Goal: Transaction & Acquisition: Subscribe to service/newsletter

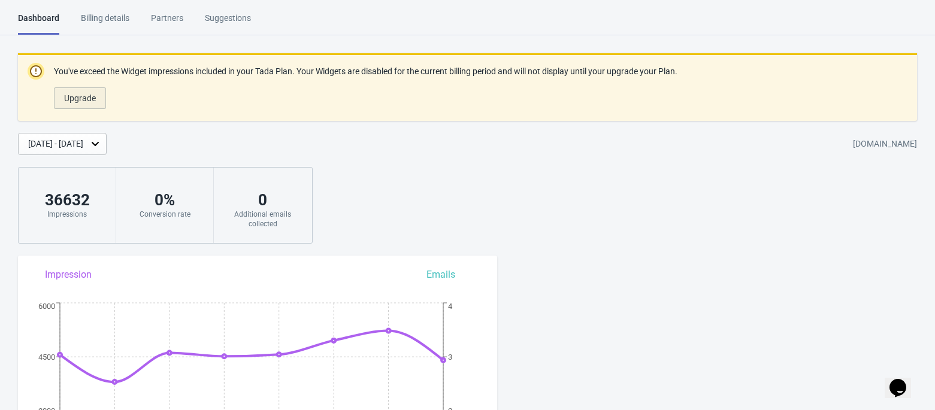
click at [77, 99] on span "Upgrade" at bounding box center [80, 98] width 32 height 10
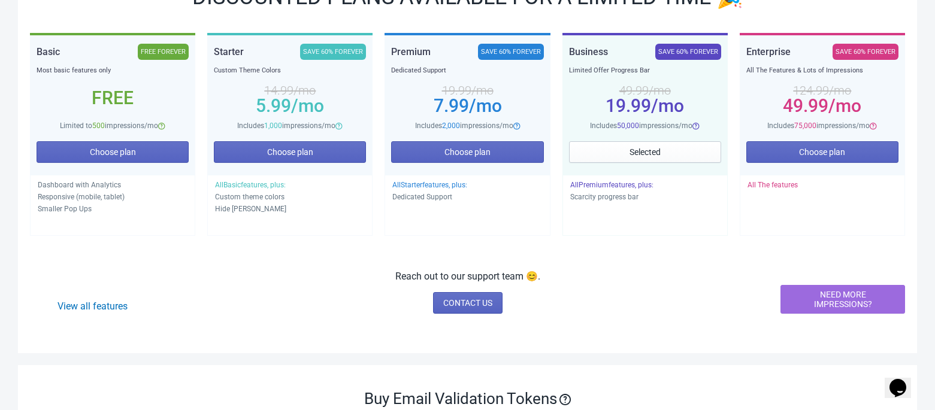
scroll to position [216, 0]
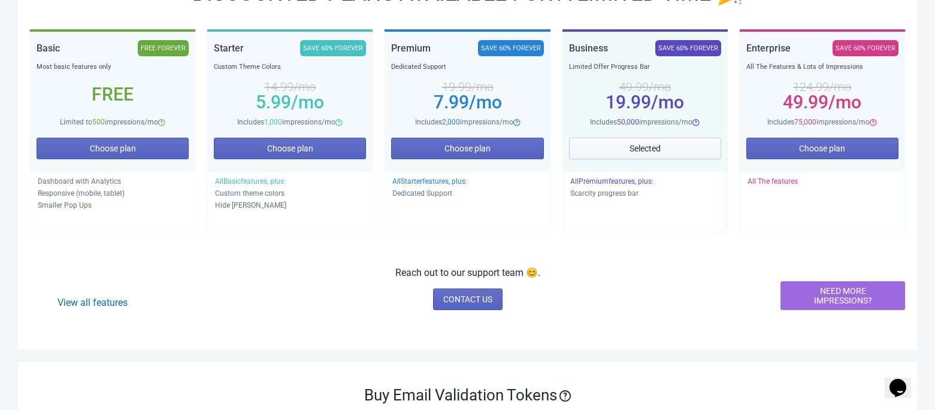
click at [652, 153] on button "Selected" at bounding box center [645, 149] width 152 height 22
click at [645, 140] on button "Selected" at bounding box center [645, 149] width 152 height 22
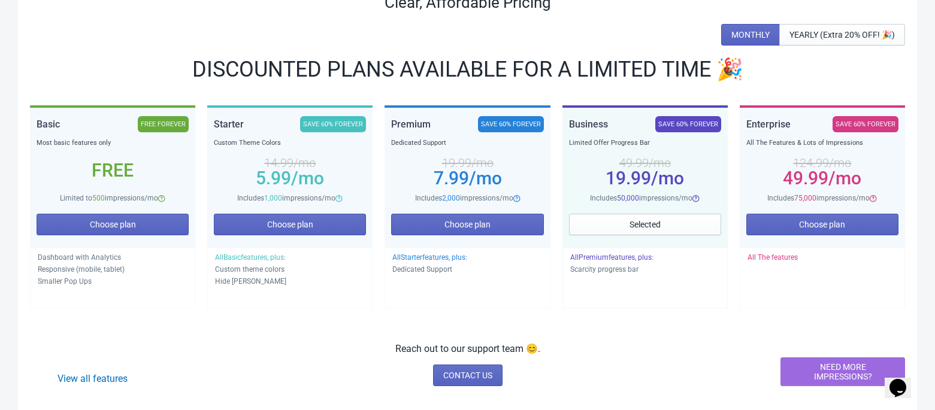
scroll to position [137, 0]
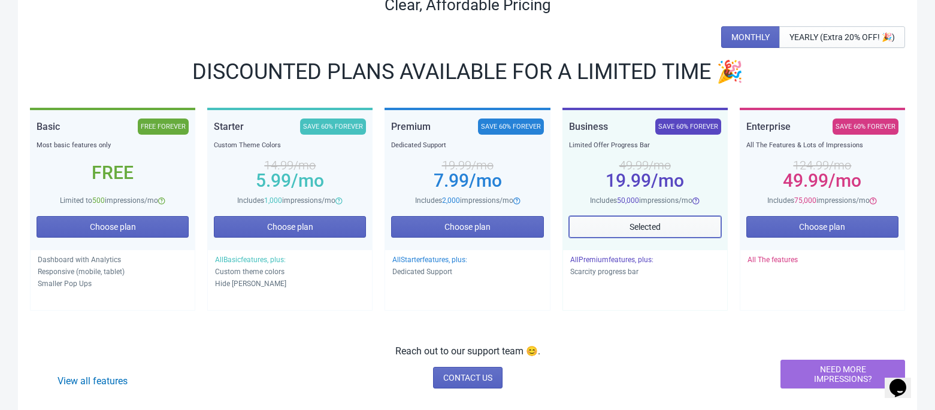
click at [670, 221] on button "Selected" at bounding box center [645, 227] width 152 height 22
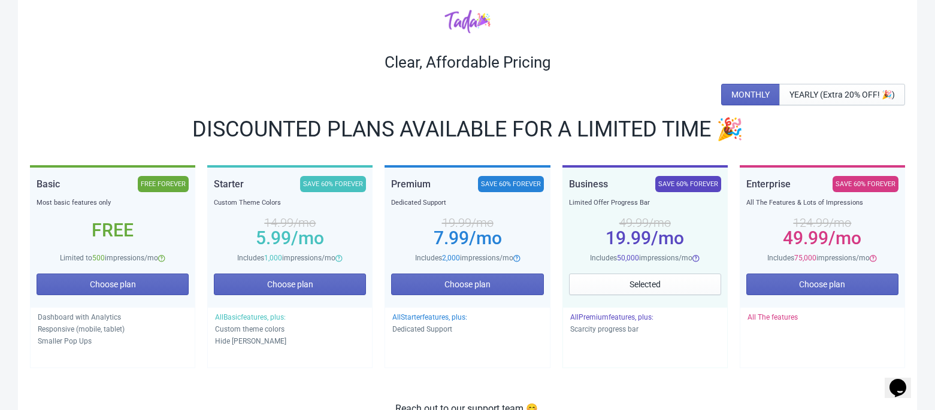
scroll to position [0, 0]
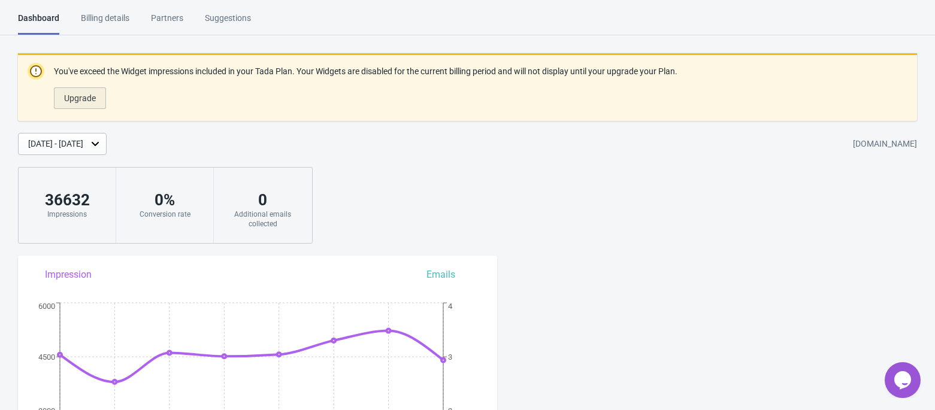
click at [83, 105] on button "Upgrade" at bounding box center [80, 98] width 52 height 22
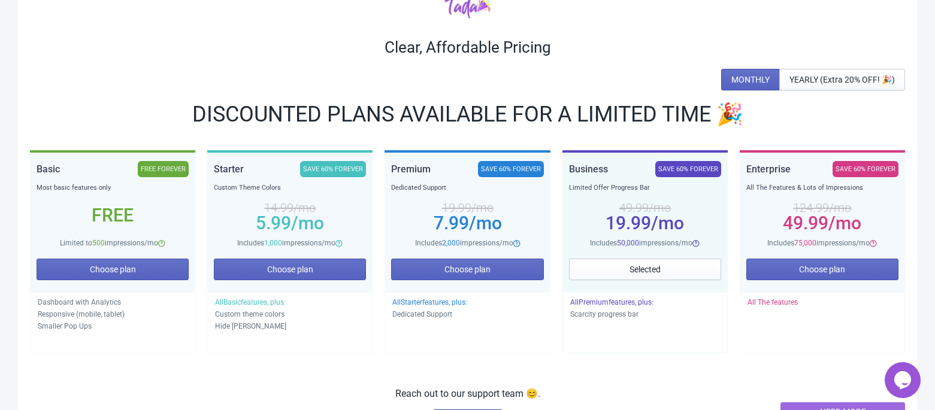
scroll to position [99, 0]
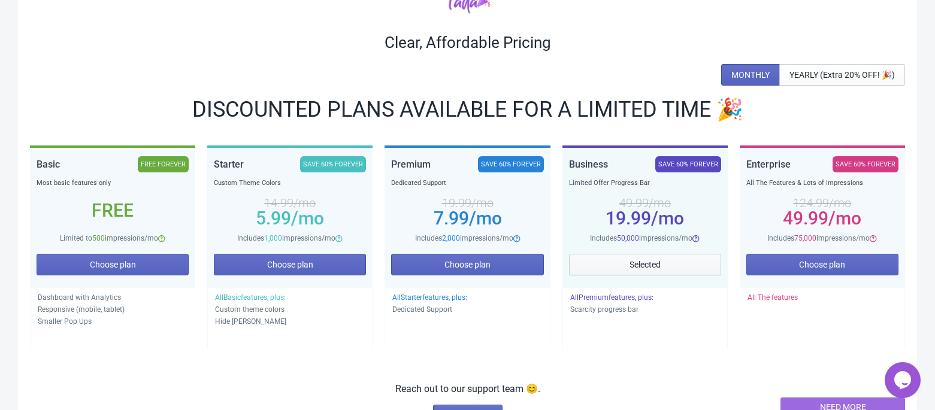
click at [648, 258] on button "Selected" at bounding box center [645, 265] width 152 height 22
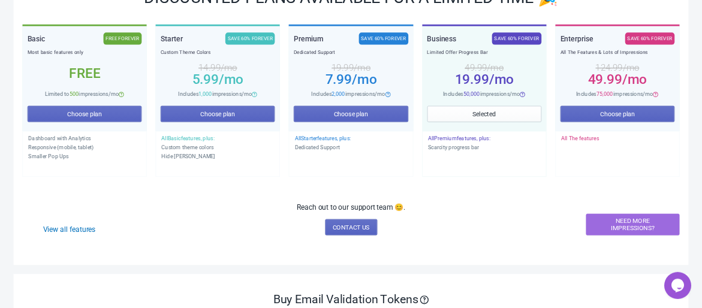
scroll to position [216, 0]
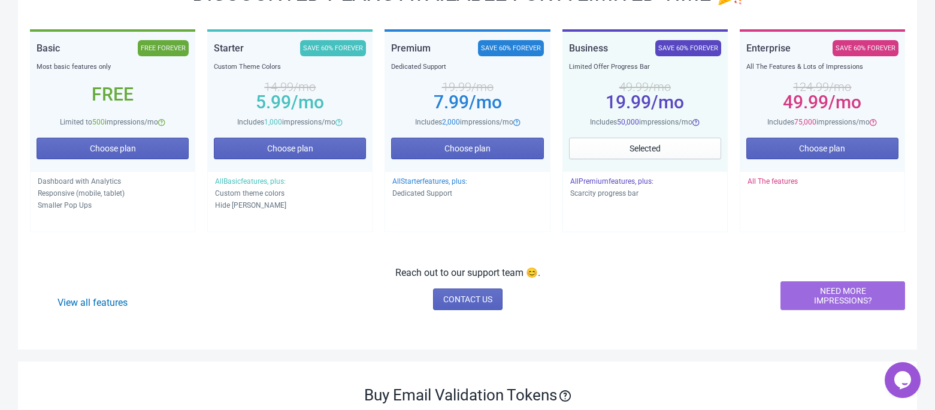
click at [664, 66] on div "Business SAVE 60% FOREVER Limited Offer Progress Bar 49.99 /mo 19.99 /mo Includ…" at bounding box center [645, 84] width 152 height 88
click at [639, 126] on span "Includes 50,000 impressions/mo" at bounding box center [641, 122] width 102 height 8
click at [631, 152] on span "Selected" at bounding box center [645, 149] width 31 height 10
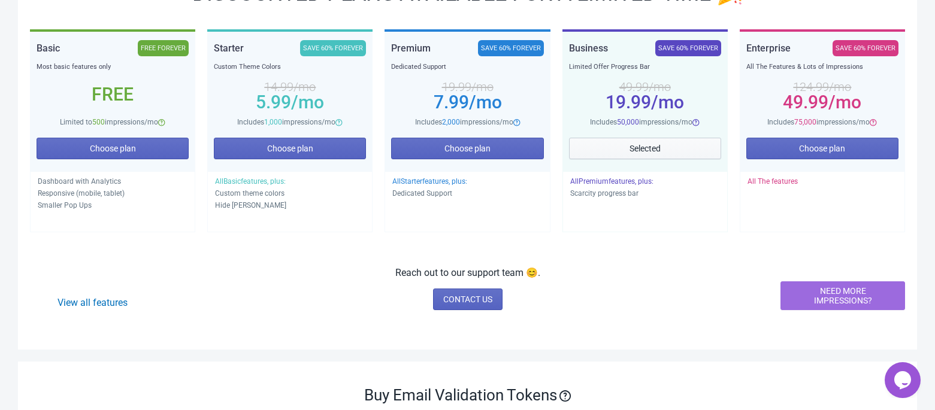
click at [631, 152] on span "Selected" at bounding box center [645, 149] width 31 height 10
click at [483, 155] on button "Choose plan" at bounding box center [467, 149] width 152 height 22
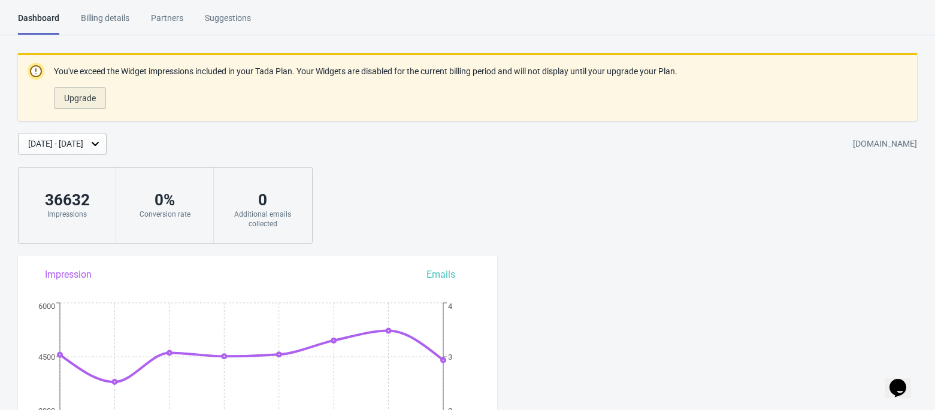
click at [75, 102] on span "Upgrade" at bounding box center [80, 98] width 32 height 10
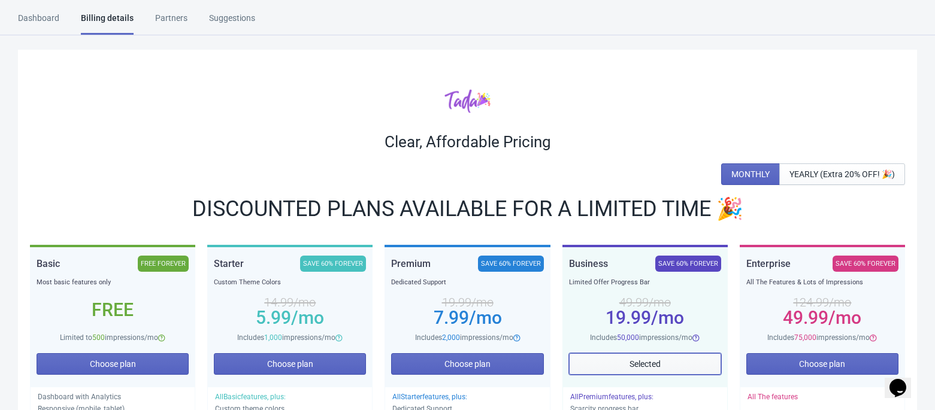
click at [642, 363] on span "Selected" at bounding box center [645, 364] width 31 height 10
click at [622, 286] on div "Limited Offer Progress Bar" at bounding box center [645, 283] width 152 height 12
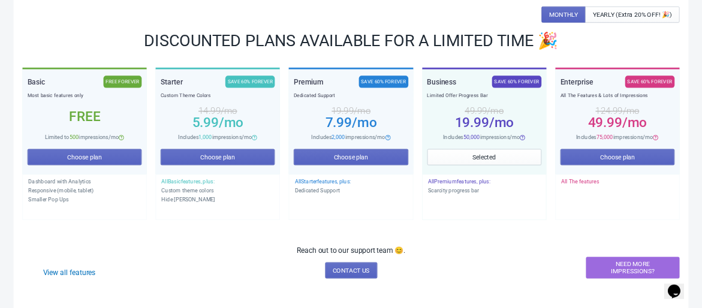
scroll to position [161, 0]
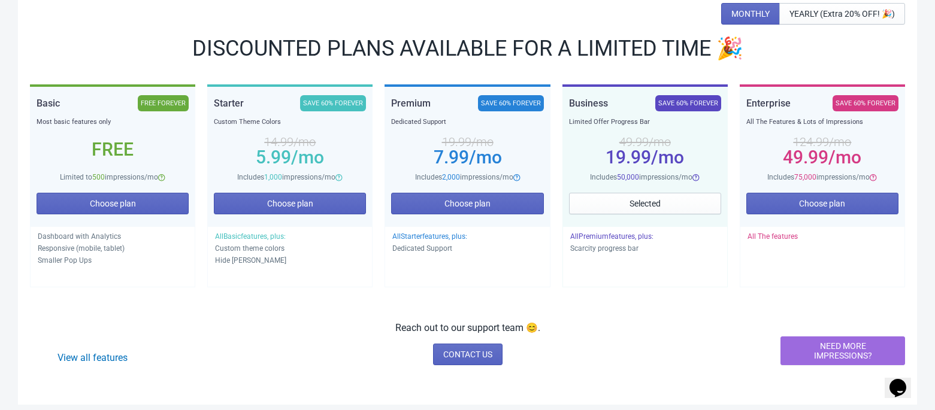
click at [619, 252] on p "Scarcity progress bar" at bounding box center [645, 249] width 150 height 12
drag, startPoint x: 700, startPoint y: 173, endPoint x: 648, endPoint y: 156, distance: 55.3
click at [648, 156] on div "Business SAVE 60% FOREVER Limited Offer Progress Bar 49.99 /mo 19.99 /mo Includ…" at bounding box center [645, 139] width 152 height 88
click at [657, 171] on div "Includes 50,000 impressions/mo" at bounding box center [645, 177] width 152 height 12
click at [642, 203] on span "Selected" at bounding box center [645, 204] width 31 height 10
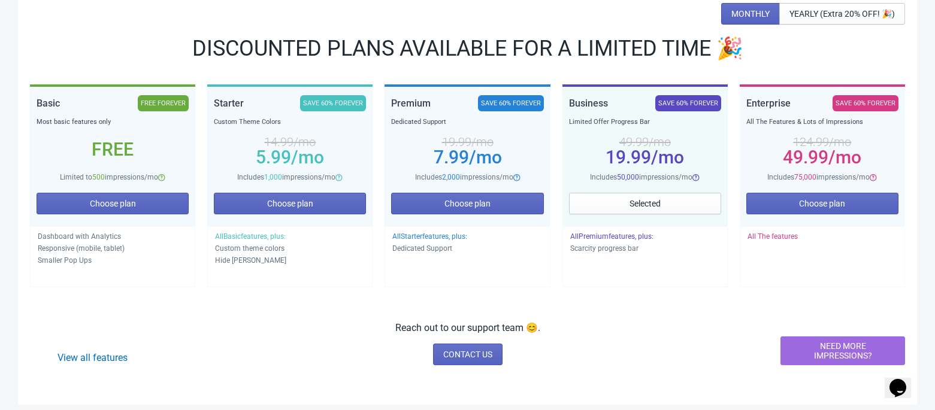
click at [686, 104] on div "SAVE 60% FOREVER" at bounding box center [688, 103] width 66 height 16
click at [621, 153] on div "19.99 /mo" at bounding box center [645, 158] width 152 height 10
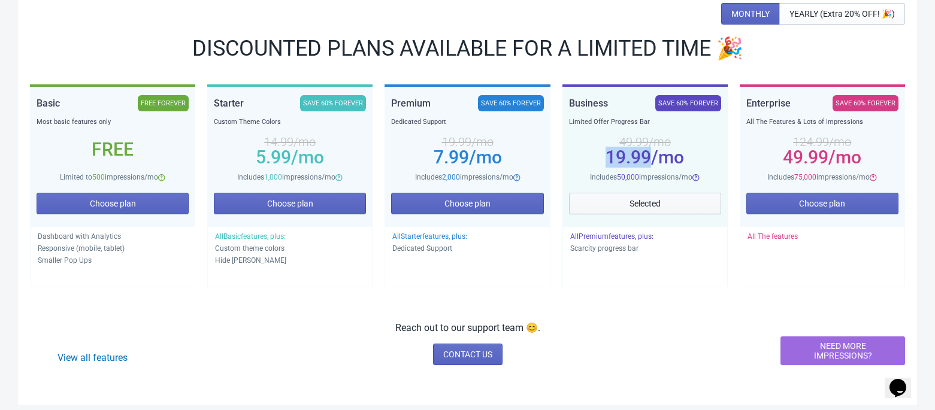
click at [637, 197] on button "Selected" at bounding box center [645, 204] width 152 height 22
click at [808, 203] on span "Choose plan" at bounding box center [822, 204] width 46 height 10
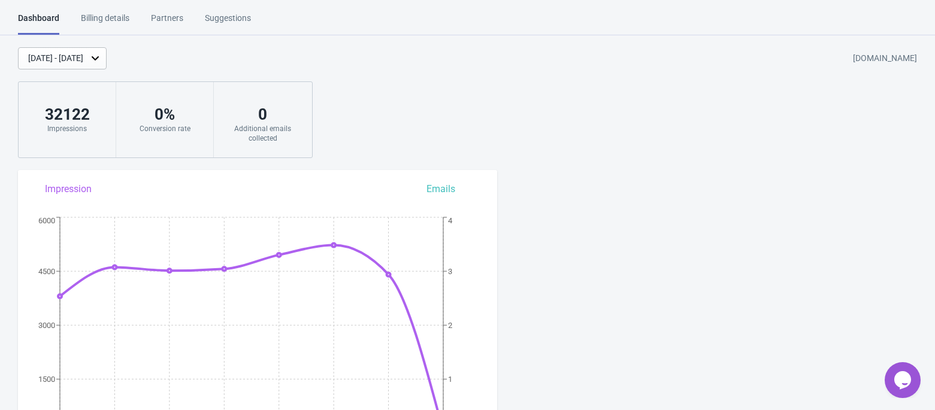
click at [107, 18] on div "Billing details" at bounding box center [105, 22] width 49 height 21
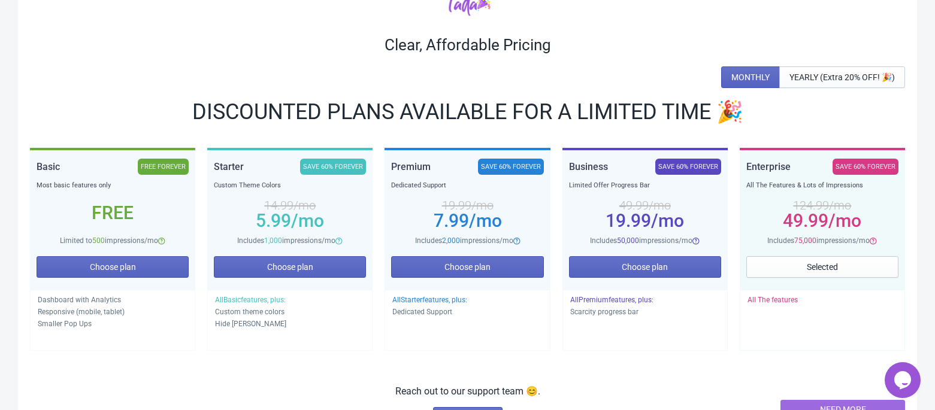
scroll to position [102, 0]
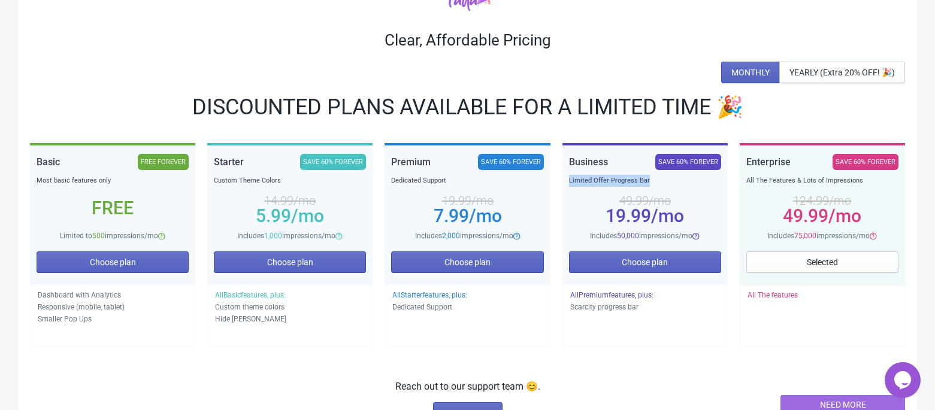
drag, startPoint x: 615, startPoint y: 182, endPoint x: 569, endPoint y: 183, distance: 45.5
click at [569, 183] on div "Limited Offer Progress Bar" at bounding box center [645, 181] width 152 height 12
drag, startPoint x: 862, startPoint y: 176, endPoint x: 746, endPoint y: 177, distance: 115.0
click at [746, 177] on div "All The Features & Lots of Impressions" at bounding box center [822, 181] width 152 height 12
